Goal: Task Accomplishment & Management: Contribute content

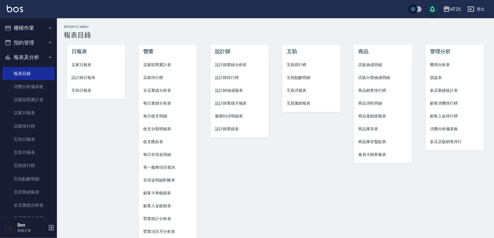
click at [452, 5] on button "AT25" at bounding box center [452, 9] width 22 height 12
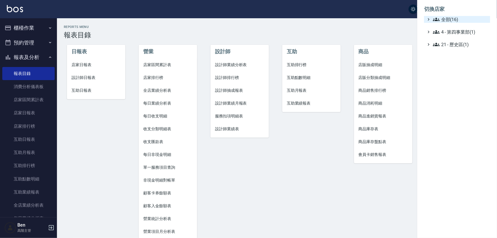
click at [455, 17] on span "全部(16)" at bounding box center [460, 19] width 55 height 7
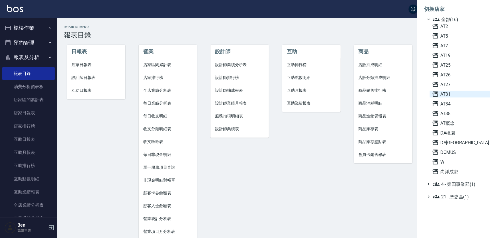
click at [458, 93] on span "AT31" at bounding box center [460, 94] width 56 height 7
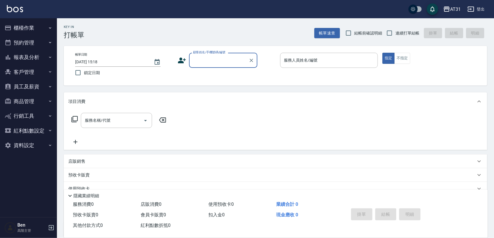
click at [24, 98] on button "商品管理" at bounding box center [28, 101] width 52 height 15
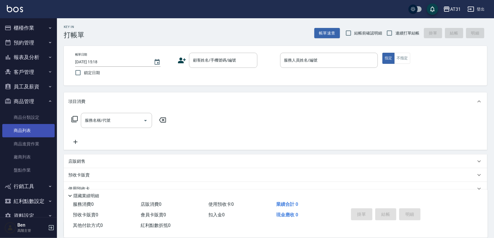
click at [25, 129] on link "商品列表" at bounding box center [28, 130] width 52 height 13
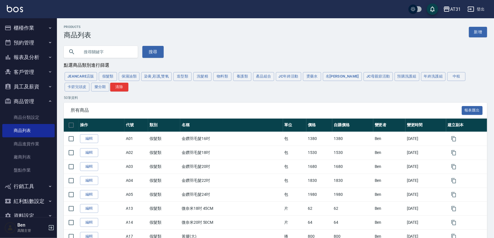
click at [97, 54] on input "text" at bounding box center [107, 51] width 54 height 15
type input "m"
type input "蘊"
click at [145, 48] on button "搜尋" at bounding box center [152, 52] width 21 height 12
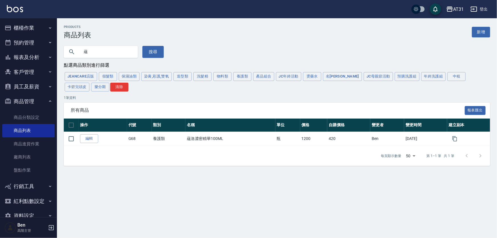
click at [182, 103] on div "所有商品 報表匯出" at bounding box center [277, 111] width 426 height 16
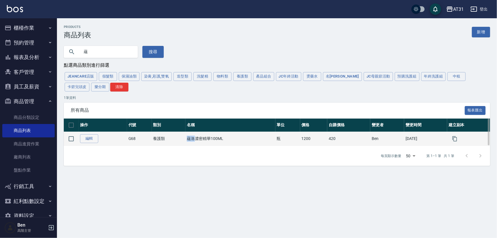
drag, startPoint x: 183, startPoint y: 140, endPoint x: 191, endPoint y: 140, distance: 8.0
click at [191, 140] on td "蘊洛濃密精華100ML" at bounding box center [230, 139] width 90 height 14
copy td "蘊洛"
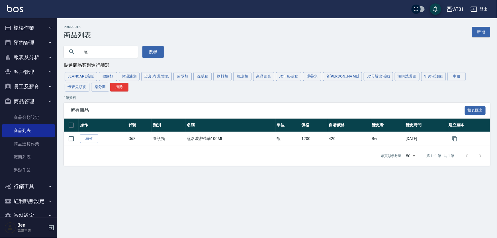
click at [201, 102] on div "1 筆資料 所有商品 報表匯出 操作 代號 類別 名稱 單位 價格 自購價格 變更者 變更時間 建立副本 編輯 G68 養護類 蘊洛濃密精華100ML 瓶 1…" at bounding box center [277, 130] width 426 height 71
click at [205, 84] on div "JeanCare店販 假髮類 保濕油類 染膏,彩護,雙氧 造型類 洗髮精 物料類 養護類 產品組合 JC年終活動 燙藥水 名麗 JC母親節活動 預購洗護組 年…" at bounding box center [277, 81] width 426 height 21
click at [205, 77] on button "洗髮精" at bounding box center [202, 76] width 18 height 9
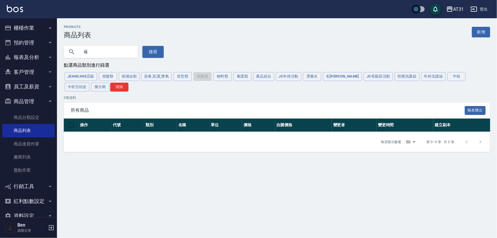
click at [93, 53] on input "蘊" at bounding box center [107, 51] width 54 height 15
click at [158, 51] on button "搜尋" at bounding box center [152, 52] width 21 height 12
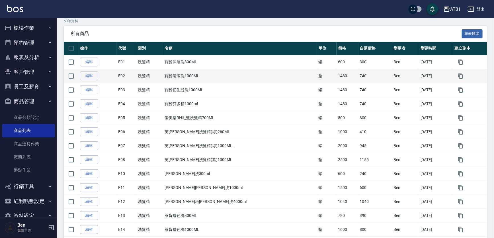
scroll to position [103, 0]
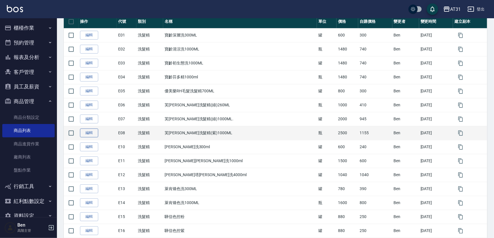
click at [88, 132] on link "編輯" at bounding box center [89, 132] width 18 height 9
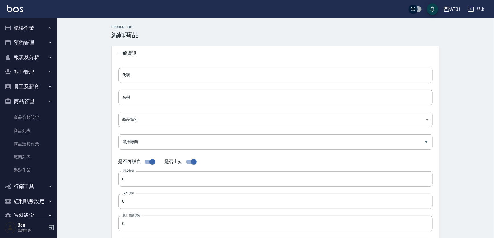
type input "E08"
type input "芙[PERSON_NAME]洗髮精(紫)1000ML"
type input "a273e4ca-0b18-4fe2-ba73-070998bd9e55"
type input "2500"
type input "1155"
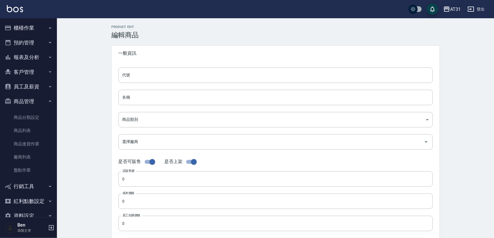
type input "1155"
type input "瓶"
type input "UNSET"
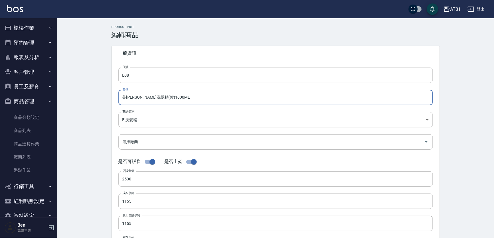
drag, startPoint x: 188, startPoint y: 98, endPoint x: 91, endPoint y: 98, distance: 96.5
click at [92, 98] on div "Product Edit 編輯商品 一般資訊 代號 E08 代號 名稱 芙[PERSON_NAME]洗髮精(紫)1000ML 名稱 商品類別 E 洗髮精 …" at bounding box center [275, 205] width 437 height 375
paste input "[PERSON_NAME]"
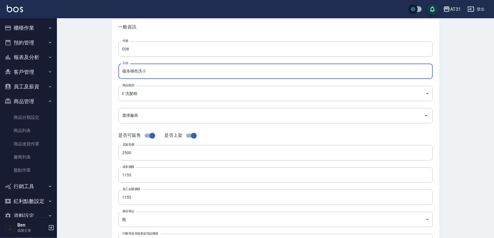
scroll to position [52, 0]
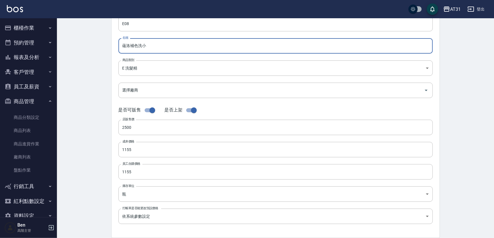
type input "蘊洛補色洗小"
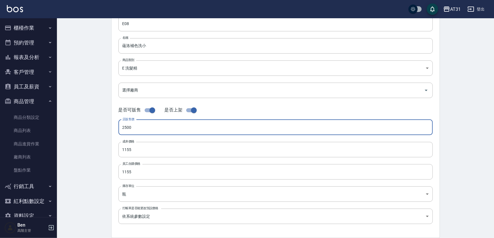
drag, startPoint x: 109, startPoint y: 128, endPoint x: 94, endPoint y: 128, distance: 14.8
click at [95, 128] on div "Product Edit 編輯商品 一般資訊 代號 E08 代號 名稱 蘊洛補色洗小 名稱 商品類別 E 洗髮精 a273e4ca-0b18-4fe2-b…" at bounding box center [275, 154] width 437 height 375
click at [108, 128] on div "Product Edit 編輯商品 一般資訊 代號 E08 代號 名稱 蘊洛補色洗小 名稱 商品類別 E 洗髮精 a273e4ca-0b18-4fe2-b…" at bounding box center [276, 154] width 342 height 361
type input "60"
drag, startPoint x: 163, startPoint y: 153, endPoint x: 94, endPoint y: 150, distance: 69.8
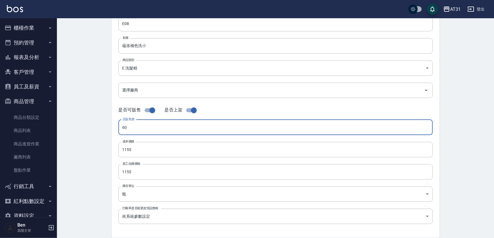
click at [94, 150] on div "Product Edit 編輯商品 一般資訊 代號 E08 代號 名稱 蘊洛補色洗小 名稱 商品類別 E 洗髮精 a273e4ca-0b18-4fe2-b…" at bounding box center [275, 154] width 437 height 375
paste input "60"
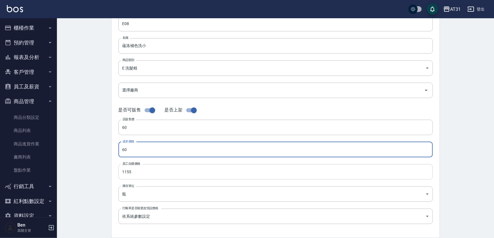
type input "60"
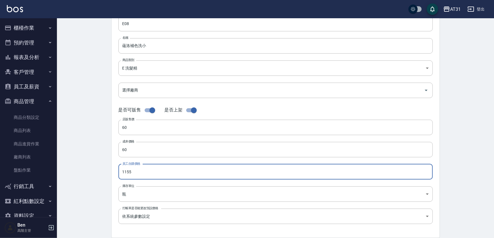
drag, startPoint x: 139, startPoint y: 167, endPoint x: 108, endPoint y: 174, distance: 31.4
click at [98, 169] on div "Product Edit 編輯商品 一般資訊 代號 E08 代號 名稱 蘊洛補色洗小 名稱 商品類別 E 洗髮精 a273e4ca-0b18-4fe2-b…" at bounding box center [275, 154] width 437 height 375
paste input "60"
type input "60"
click at [131, 196] on body "AT31 登出 櫃檯作業 打帳單 帳單列表 掛單列表 座位開單 營業儀表板 現金收支登錄 高階收支登錄 材料自購登錄 每日結帳 排班表 現場電腦打卡 掃碼打卡…" at bounding box center [247, 144] width 494 height 393
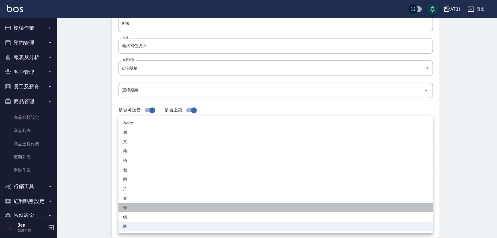
click at [140, 205] on li "條" at bounding box center [275, 207] width 314 height 9
type input "條"
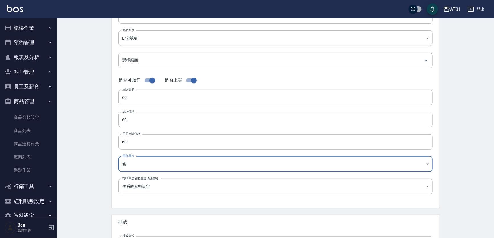
scroll to position [129, 0]
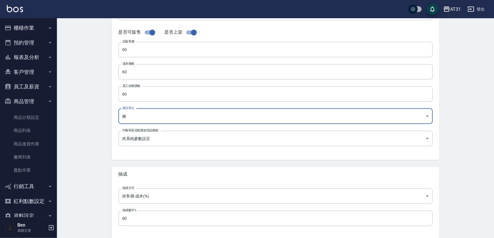
drag, startPoint x: 119, startPoint y: 218, endPoint x: 97, endPoint y: 220, distance: 22.0
click at [97, 220] on div "Product Edit 編輯商品 一般資訊 代號 E08 代號 名稱 蘊洛補色洗小 名稱 商品類別 E 洗髮精 a273e4ca-0b18-4fe2-b…" at bounding box center [275, 76] width 437 height 375
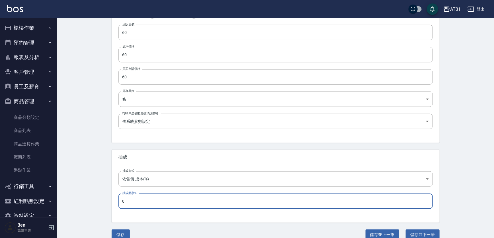
scroll to position [155, 0]
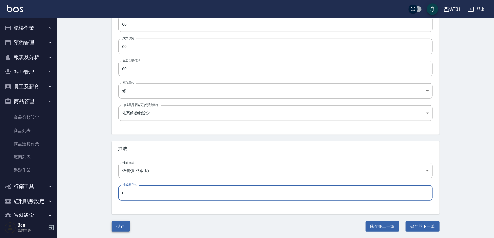
type input "0"
click at [120, 225] on button "儲存" at bounding box center [121, 226] width 18 height 11
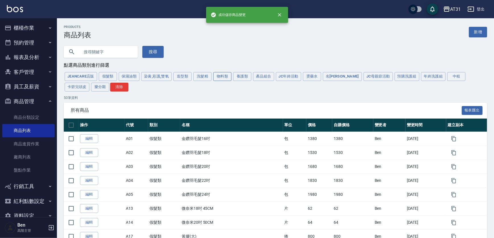
click at [214, 74] on button "物料類" at bounding box center [222, 76] width 18 height 9
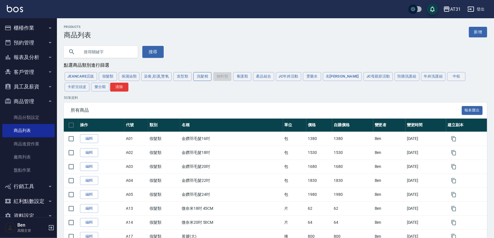
click at [206, 74] on button "洗髮精" at bounding box center [202, 76] width 18 height 9
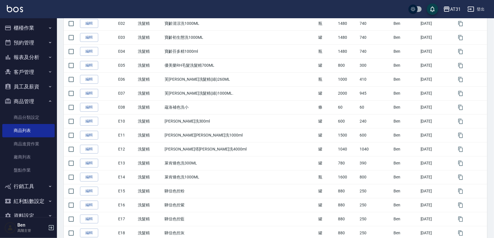
scroll to position [129, 0]
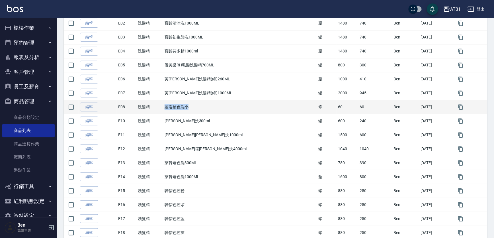
drag, startPoint x: 174, startPoint y: 107, endPoint x: 220, endPoint y: 107, distance: 45.3
click at [220, 107] on td "蘊洛補色洗小" at bounding box center [240, 107] width 154 height 14
copy td "蘊洛補色洗小"
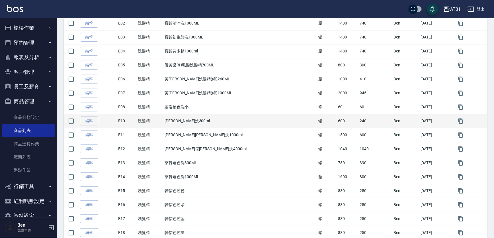
click at [276, 120] on td "[PERSON_NAME]洗300ml" at bounding box center [240, 121] width 154 height 14
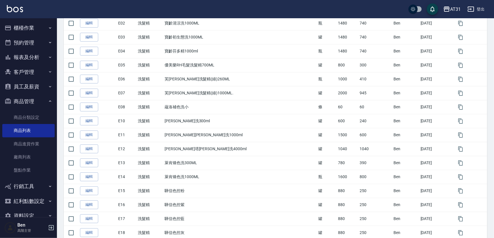
scroll to position [0, 0]
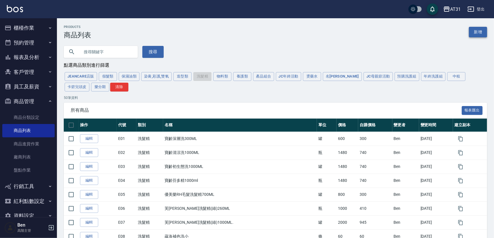
click at [472, 32] on link "新增" at bounding box center [478, 32] width 18 height 11
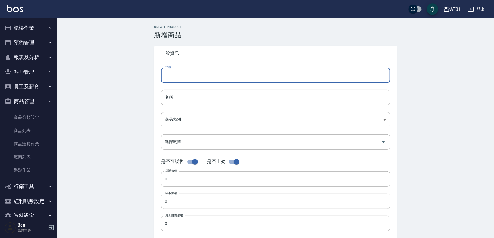
click at [171, 75] on input "代號" at bounding box center [275, 74] width 229 height 15
type input "e"
type input "E09"
click at [180, 97] on input "名稱" at bounding box center [275, 97] width 229 height 15
paste input "蘊洛補色洗小"
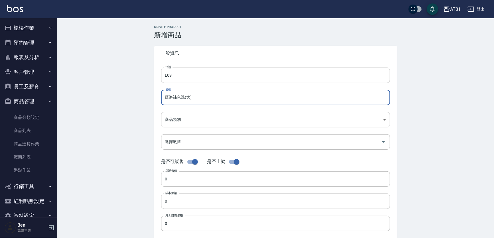
type input "蘊洛補色洗(大)"
click at [205, 117] on body "AT31 登出 櫃檯作業 打帳單 帳單列表 掛單列表 座位開單 營業儀表板 現金收支登錄 高階收支登錄 材料自購登錄 每日結帳 排班表 現場電腦打卡 掃碼打卡…" at bounding box center [248, 196] width 497 height 393
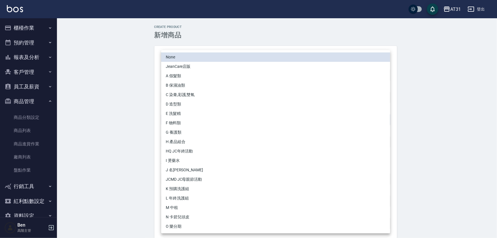
click at [194, 114] on li "E 洗髮精" at bounding box center [275, 113] width 229 height 9
type input "a273e4ca-0b18-4fe2-ba73-070998bd9e55"
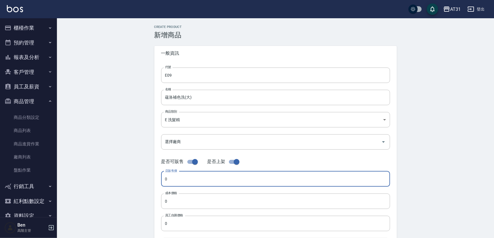
click at [174, 175] on input "0" at bounding box center [275, 178] width 229 height 15
type input "980"
click at [185, 201] on input "0" at bounding box center [275, 200] width 229 height 15
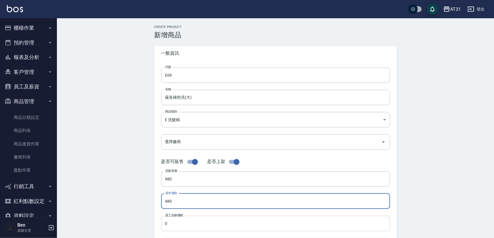
drag, startPoint x: 159, startPoint y: 201, endPoint x: 188, endPoint y: 222, distance: 35.9
click at [145, 201] on div "Create Product 新增商品 一般資訊 代號 E09 代號 名稱 蘊洛補色洗(大) 名稱 商品類別 E 洗髮精 a273e4ca-0b18-4f…" at bounding box center [275, 205] width 437 height 375
type input "480"
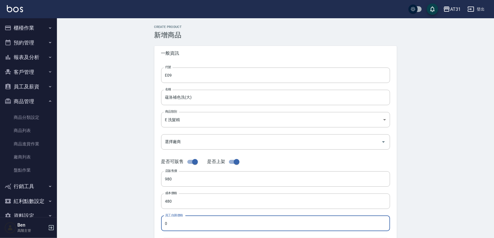
click at [190, 220] on input "0" at bounding box center [275, 223] width 229 height 15
paste input "48"
type input "480"
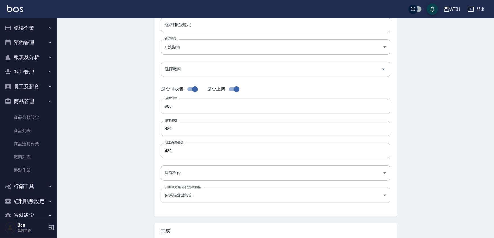
scroll to position [77, 0]
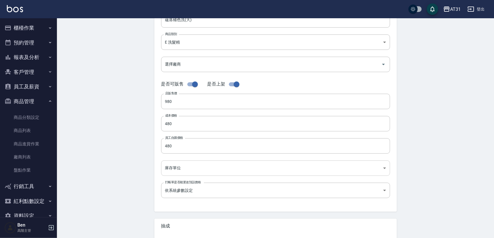
click at [177, 168] on body "AT31 登出 櫃檯作業 打帳單 帳單列表 掛單列表 座位開單 營業儀表板 現金收支登錄 高階收支登錄 材料自購登錄 每日結帳 排班表 現場電腦打卡 掃碼打卡…" at bounding box center [247, 119] width 494 height 393
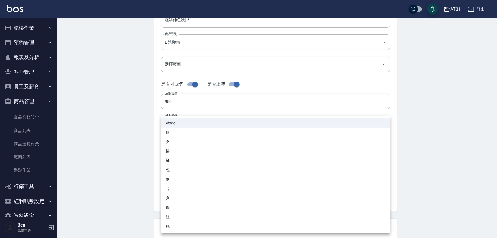
click at [179, 227] on li "瓶" at bounding box center [275, 226] width 229 height 9
type input "瓶"
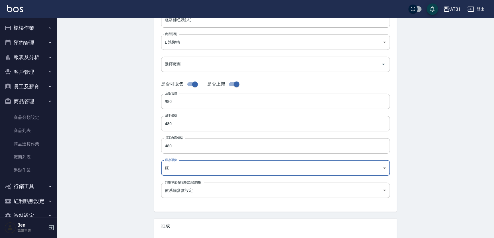
scroll to position [155, 0]
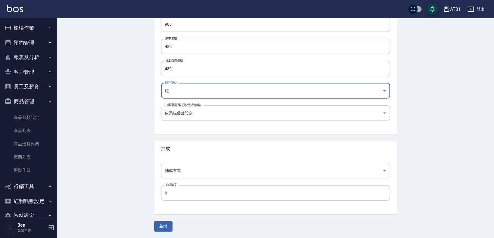
click at [182, 169] on body "AT31 登出 櫃檯作業 打帳單 帳單列表 掛單列表 座位開單 營業儀表板 現金收支登錄 高階收支登錄 材料自購登錄 每日結帳 排班表 現場電腦打卡 掃碼打卡…" at bounding box center [247, 41] width 494 height 393
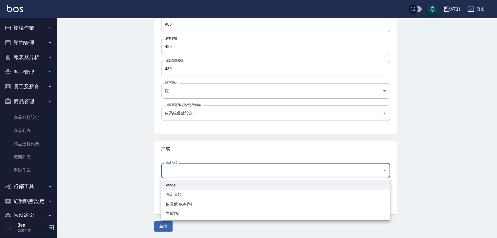
click at [187, 205] on li "依售價-成本(%)" at bounding box center [275, 203] width 229 height 9
type input "byCost"
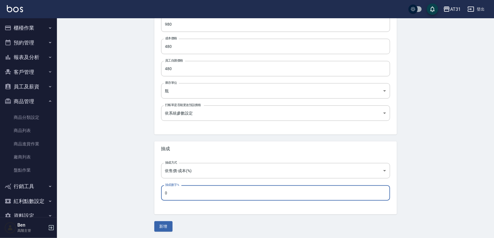
click at [179, 192] on input "0" at bounding box center [275, 192] width 229 height 15
type input "60"
click at [166, 221] on button "新增" at bounding box center [163, 226] width 18 height 11
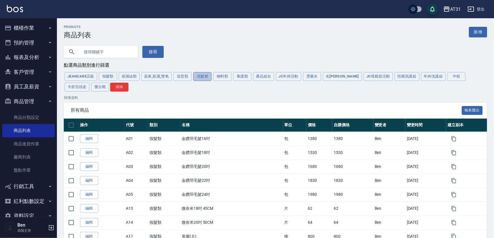
click at [201, 77] on button "洗髮精" at bounding box center [202, 76] width 18 height 9
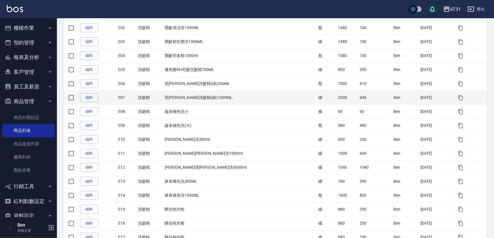
scroll to position [155, 0]
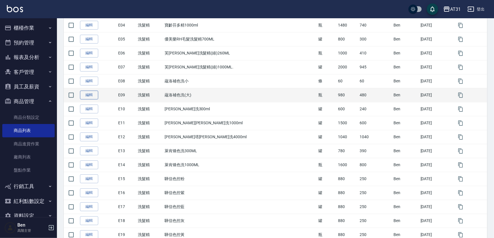
click at [86, 95] on link "編輯" at bounding box center [89, 95] width 18 height 9
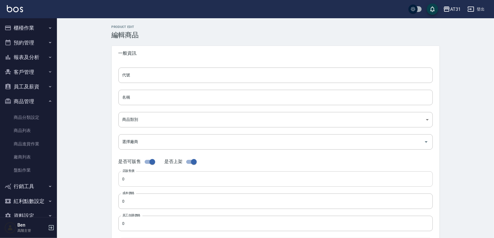
type input "E09"
type input "蘊洛補色洗(大)"
type input "a273e4ca-0b18-4fe2-ba73-070998bd9e55"
type input "980"
type input "480"
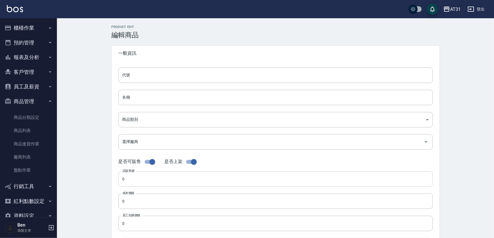
type input "480"
type input "瓶"
type input "UNSET"
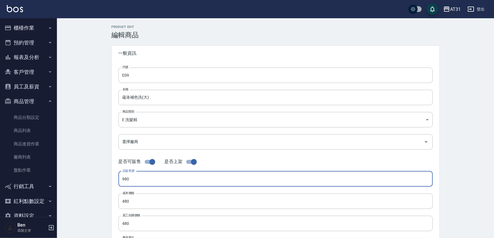
drag, startPoint x: 133, startPoint y: 180, endPoint x: 113, endPoint y: 178, distance: 19.5
click at [113, 178] on div "代號 E09 代號 名稱 蘊洛補色洗(大) 名稱 商品類別 E 洗髮精 a273e4ca-0b18-4fe2-ba73-070998bd9e55 商品類別…" at bounding box center [276, 175] width 328 height 228
type input "700"
click at [103, 199] on div "Product Edit 編輯商品 一般資訊 代號 E09 代號 名稱 蘊洛補色洗(大) 名稱 商品類別 E 洗髮精 a273e4ca-0b18-4fe2…" at bounding box center [275, 205] width 437 height 375
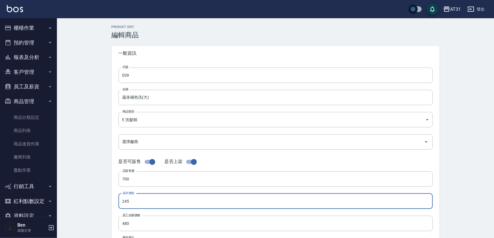
click at [75, 204] on div "Product Edit 編輯商品 一般資訊 代號 E09 代號 名稱 蘊洛補色洗(大) 名稱 商品類別 E 洗髮精 a273e4ca-0b18-4fe2…" at bounding box center [275, 205] width 437 height 375
type input "245"
drag, startPoint x: 130, startPoint y: 227, endPoint x: 91, endPoint y: 225, distance: 39.1
click at [92, 225] on div "Product Edit 編輯商品 一般資訊 代號 E09 代號 名稱 蘊洛補色洗(大) 名稱 商品類別 E 洗髮精 a273e4ca-0b18-4fe2…" at bounding box center [275, 205] width 437 height 375
paste input "245"
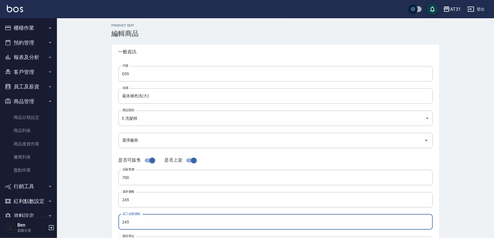
scroll to position [155, 0]
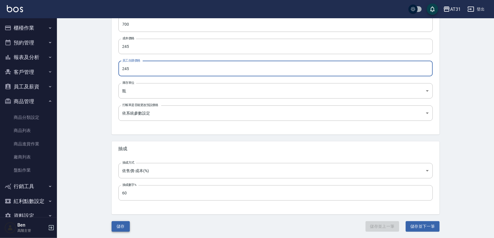
type input "245"
click at [124, 223] on button "儲存" at bounding box center [121, 226] width 18 height 11
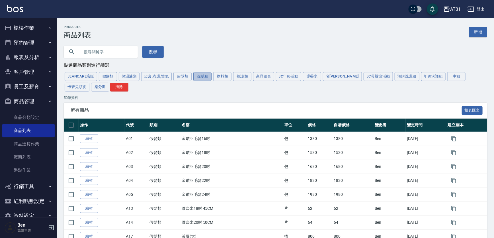
click at [197, 74] on button "洗髮精" at bounding box center [202, 76] width 18 height 9
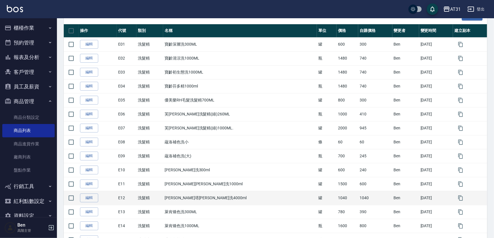
scroll to position [103, 0]
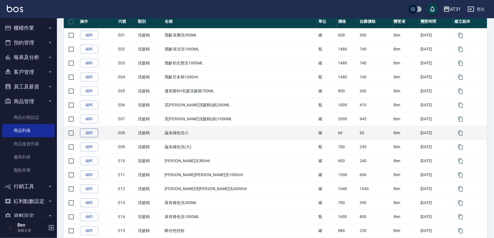
click at [92, 134] on link "編輯" at bounding box center [89, 132] width 18 height 9
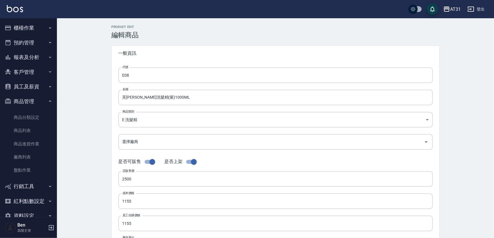
type input "蘊洛補色洗小"
type input "60"
type input "條"
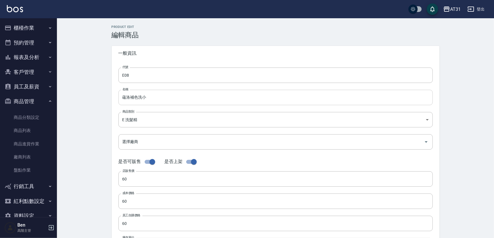
click at [142, 97] on input "蘊洛補色洗小" at bounding box center [275, 97] width 314 height 15
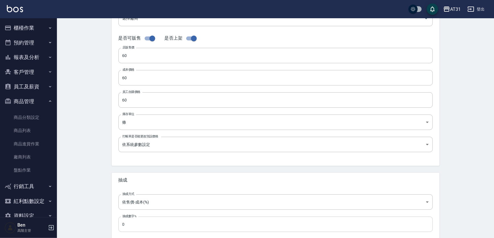
scroll to position [155, 0]
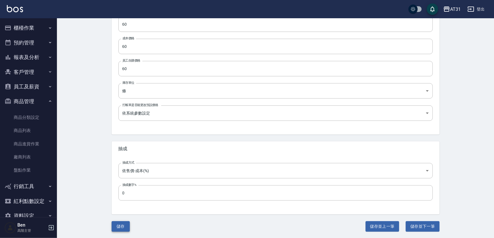
type input "蘊洛補色洗(小)"
click at [125, 222] on button "儲存" at bounding box center [121, 226] width 18 height 11
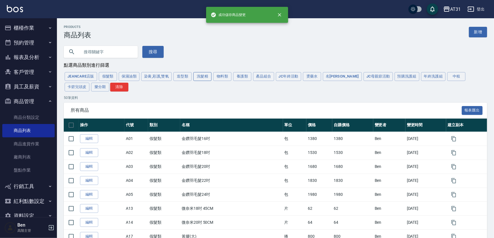
click at [203, 74] on button "洗髮精" at bounding box center [202, 76] width 18 height 9
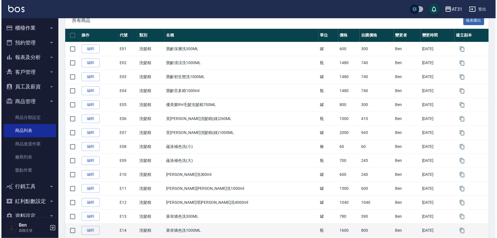
scroll to position [155, 0]
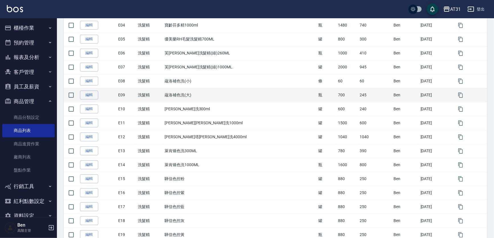
click at [392, 89] on td "Ben" at bounding box center [405, 95] width 27 height 14
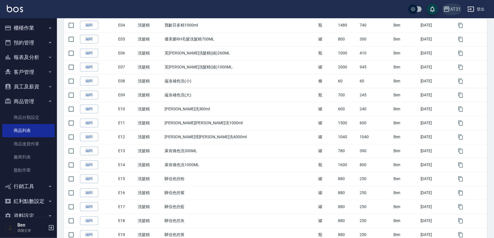
click at [453, 6] on div "AT31" at bounding box center [455, 9] width 11 height 7
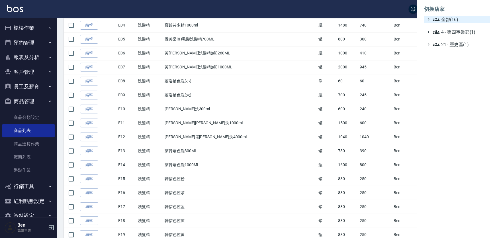
click at [454, 19] on span "全部(16)" at bounding box center [460, 19] width 55 height 7
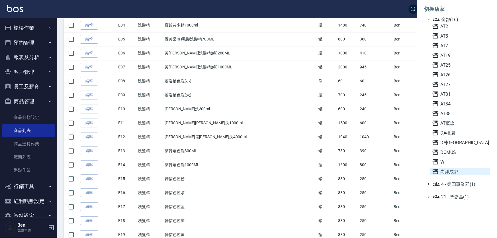
click at [454, 169] on span "尚洋成都" at bounding box center [460, 171] width 56 height 7
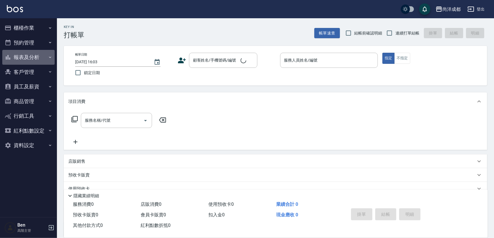
click at [33, 58] on button "報表及分析" at bounding box center [28, 57] width 52 height 15
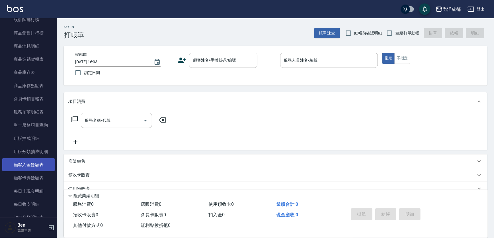
scroll to position [336, 0]
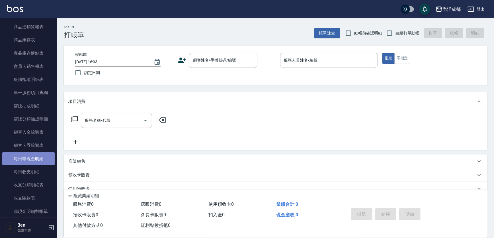
click at [33, 159] on link "每日非現金明細" at bounding box center [28, 158] width 52 height 13
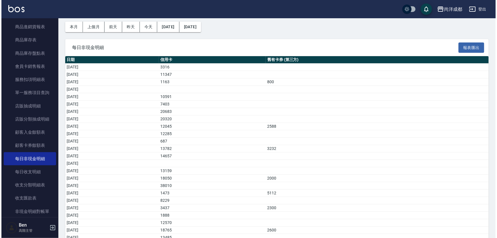
scroll to position [48, 0]
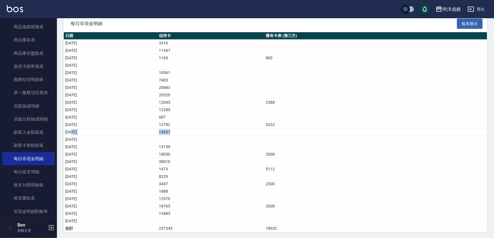
drag, startPoint x: 74, startPoint y: 133, endPoint x: 231, endPoint y: 129, distance: 156.7
click at [231, 129] on tr "2025/08/13 14657" at bounding box center [275, 131] width 423 height 7
drag, startPoint x: 168, startPoint y: 147, endPoint x: 224, endPoint y: 164, distance: 58.7
click at [224, 164] on tbody "2025/08/01 3316 2025/08/02 11347 2025/08/03 1163 800 2025/08/04 2025/08/05 1059…" at bounding box center [275, 136] width 423 height 192
drag, startPoint x: 196, startPoint y: 175, endPoint x: 222, endPoint y: 176, distance: 26.5
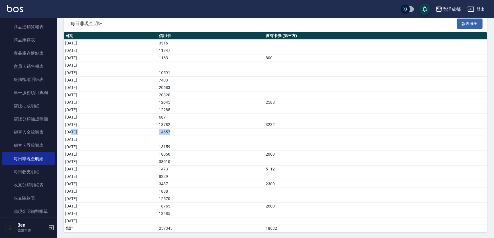
click at [222, 176] on tr "2025/08/19 8229" at bounding box center [275, 176] width 423 height 7
click at [449, 9] on div "尚洋成都" at bounding box center [451, 9] width 18 height 7
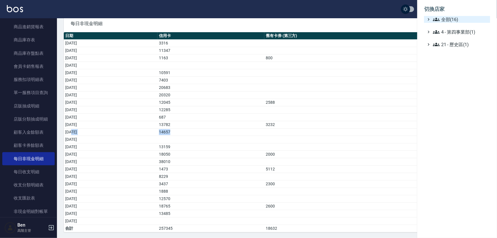
click at [449, 17] on span "全部(16)" at bounding box center [460, 19] width 55 height 7
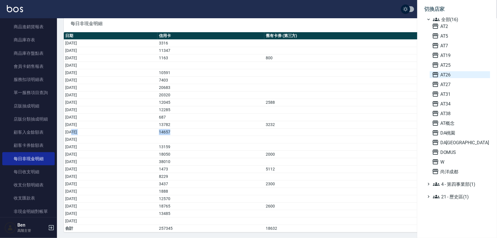
click at [453, 74] on span "AT26" at bounding box center [460, 74] width 56 height 7
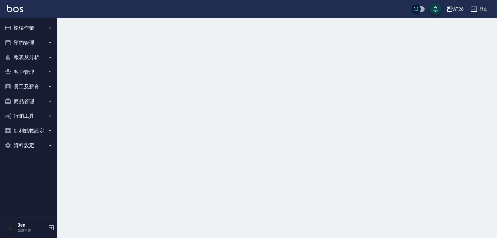
click at [20, 105] on button "商品管理" at bounding box center [28, 101] width 52 height 15
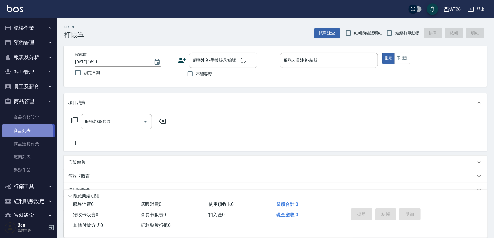
click at [21, 132] on link "商品列表" at bounding box center [28, 130] width 52 height 13
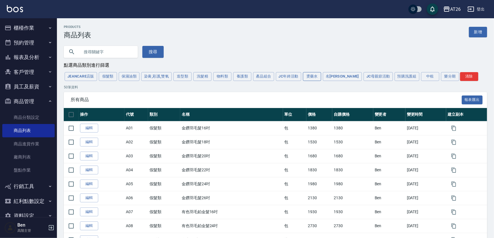
click at [320, 78] on button "燙藥水" at bounding box center [312, 76] width 18 height 9
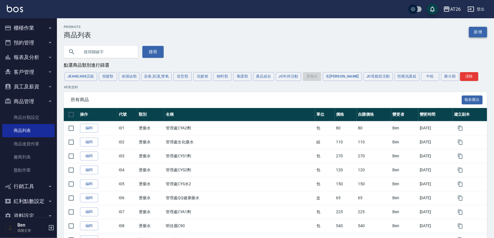
click at [477, 32] on link "新增" at bounding box center [478, 32] width 18 height 11
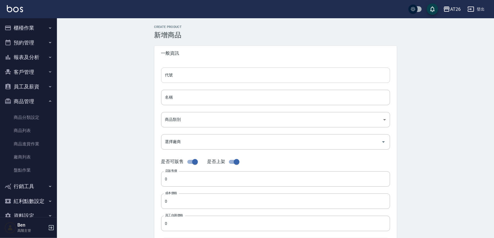
click at [237, 70] on input "代號" at bounding box center [275, 74] width 229 height 15
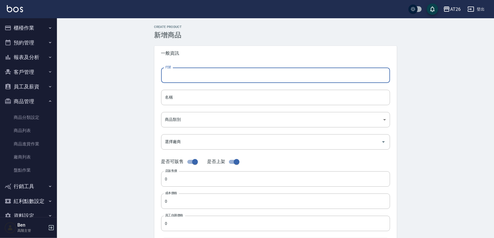
type input "I"
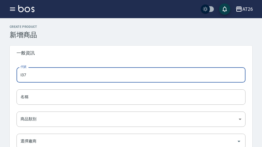
type input "I37"
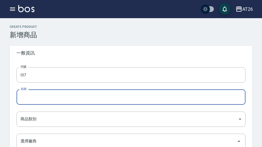
click at [30, 95] on input "名稱" at bounding box center [131, 97] width 229 height 15
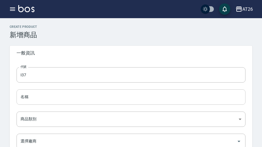
click at [24, 103] on input "名稱" at bounding box center [131, 97] width 229 height 15
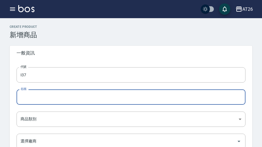
paste input "康堤水二"
click at [19, 96] on input "康堤水二" at bounding box center [131, 97] width 229 height 15
click at [51, 99] on input "管理處康堤水二" at bounding box center [131, 97] width 229 height 15
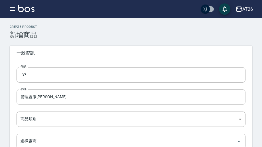
click at [50, 99] on input "管理處康堤水二" at bounding box center [131, 97] width 229 height 15
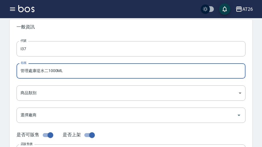
scroll to position [52, 0]
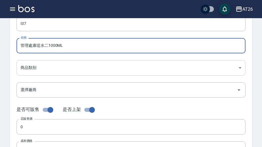
type input "管理處康堤水二1000ML"
click at [35, 62] on body "AT26 登出 櫃檯作業 打帳單 帳單列表 掛單列表 座位開單 營業儀表板 現金收支登錄 高階收支登錄 材料自購登錄 每日結帳 排班表 現場電腦打卡 掃碼打卡…" at bounding box center [131, 144] width 262 height 393
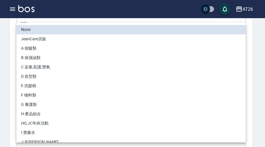
click at [36, 134] on li "I 燙藥水" at bounding box center [131, 132] width 229 height 9
type input "5c537c02-c303-4a7c-bdde-ccefc9ac1657"
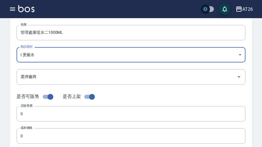
scroll to position [77, 0]
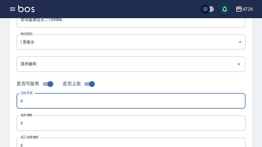
click at [34, 101] on input "0" at bounding box center [131, 101] width 229 height 15
type input "170"
drag, startPoint x: 113, startPoint y: 92, endPoint x: 0, endPoint y: 101, distance: 113.6
click at [0, 101] on div "Create Product 新增商品 一般資訊 代號 I37 代號 名稱 管理處康堤水二1000ML 名稱 商品類別 I 燙藥水 5c537c02-c3…" at bounding box center [131, 128] width 262 height 375
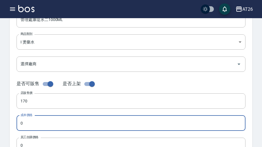
click at [40, 122] on input "0" at bounding box center [131, 123] width 229 height 15
paste input "17"
type input "170"
click at [36, 138] on label "員工自購價格" at bounding box center [30, 138] width 18 height 4
click at [36, 138] on input "0" at bounding box center [131, 145] width 229 height 15
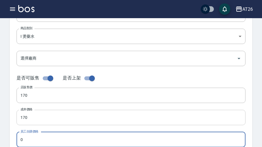
paste input "17"
type input "170"
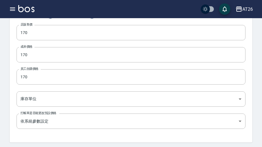
scroll to position [187, 0]
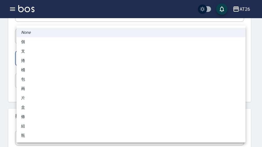
click at [34, 58] on body "AT26 登出 櫃檯作業 打帳單 帳單列表 掛單列表 座位開單 營業儀表板 現金收支登錄 高階收支登錄 材料自購登錄 每日結帳 排班表 現場電腦打卡 掃碼打卡…" at bounding box center [131, 9] width 262 height 393
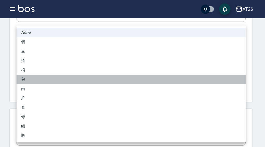
click at [35, 78] on li "包" at bounding box center [131, 79] width 229 height 9
type input "包"
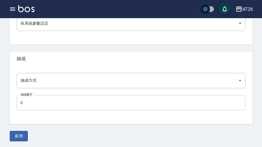
scroll to position [245, 0]
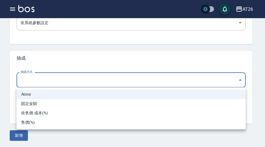
click at [35, 112] on li "依售價-成本(%)" at bounding box center [131, 113] width 229 height 9
type input "byCost"
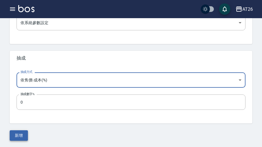
click at [21, 132] on button "新增" at bounding box center [19, 136] width 18 height 11
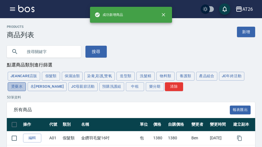
drag, startPoint x: 14, startPoint y: 88, endPoint x: 54, endPoint y: 86, distance: 39.6
click at [14, 88] on button "燙藥水" at bounding box center [17, 87] width 18 height 9
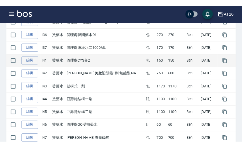
scroll to position [569, 0]
